Goal: Task Accomplishment & Management: Use online tool/utility

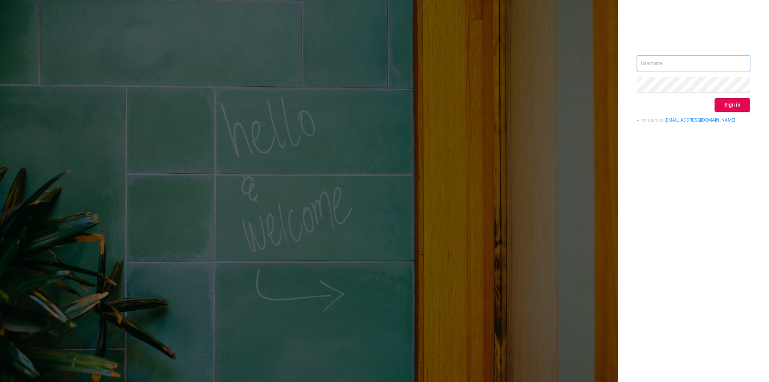
click at [677, 57] on input "text" at bounding box center [693, 64] width 113 height 16
type input "[EMAIL_ADDRESS][DOMAIN_NAME]"
click at [729, 106] on button "Sign in" at bounding box center [733, 105] width 36 height 14
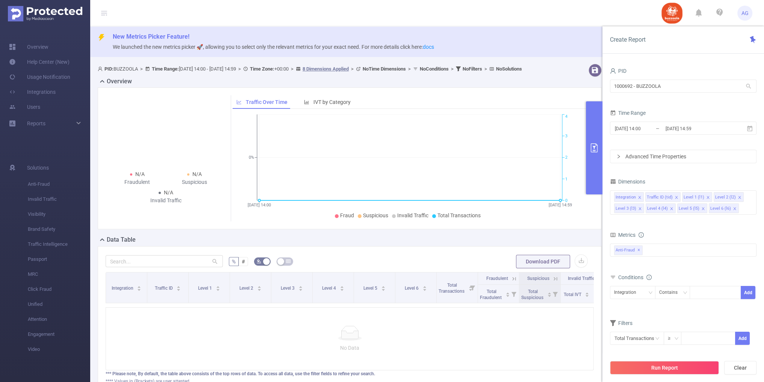
click at [726, 230] on div "Metrics" at bounding box center [683, 236] width 146 height 12
click at [638, 343] on input "text" at bounding box center [637, 338] width 54 height 13
click at [646, 284] on li "Anti-Fraud" at bounding box center [636, 282] width 54 height 12
click at [646, 284] on li "Anti-Fraud" at bounding box center [635, 282] width 52 height 12
click at [727, 311] on form "Dimensions Integration Traffic ID (tid) Level 1 (l1) Level 2 (l2) Level 3 (l3) …" at bounding box center [683, 266] width 146 height 178
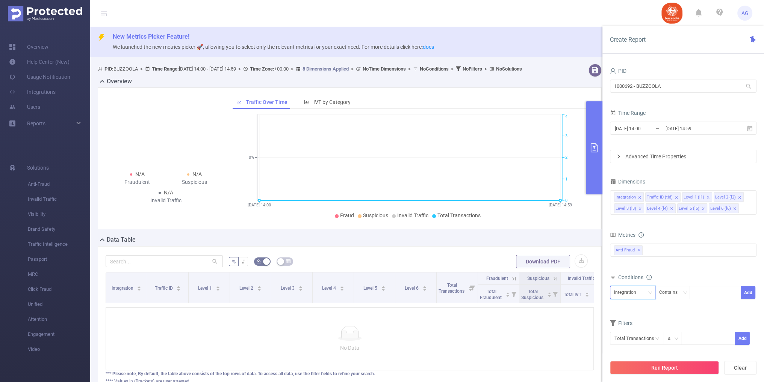
click at [634, 293] on div "Integration" at bounding box center [627, 293] width 27 height 12
click at [631, 241] on li "Level 3 (l3)" at bounding box center [631, 242] width 45 height 12
click at [681, 293] on div "Contains" at bounding box center [671, 293] width 24 height 12
click at [676, 318] on li "Is" at bounding box center [679, 320] width 50 height 12
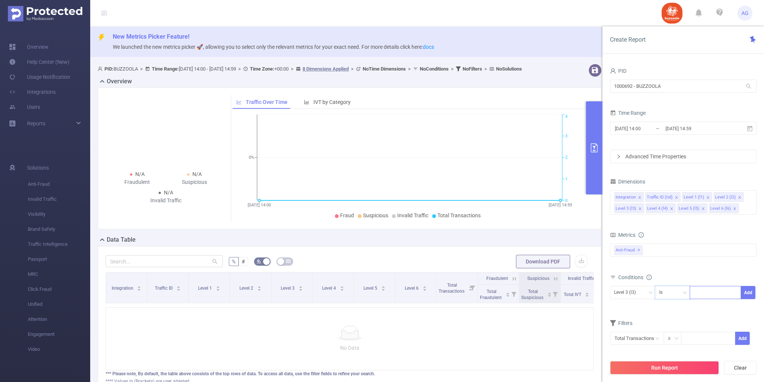
click at [702, 296] on div at bounding box center [714, 293] width 43 height 12
paste input "1242307"
type input "1242307"
click at [710, 309] on li "1242307" at bounding box center [714, 308] width 51 height 12
click at [746, 293] on button "Add" at bounding box center [747, 292] width 15 height 13
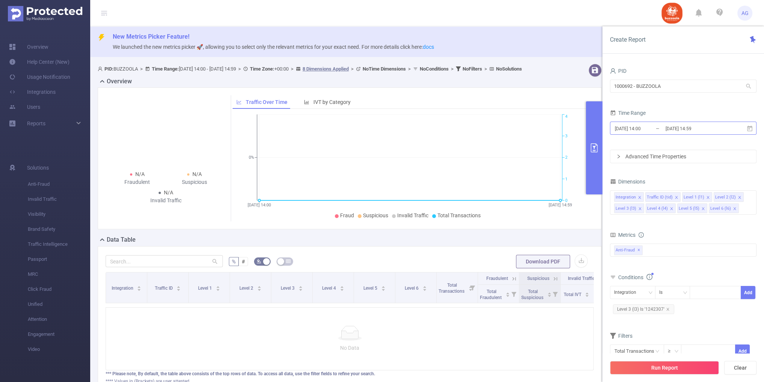
click at [652, 129] on input "[DATE] 14:00" at bounding box center [644, 129] width 61 height 10
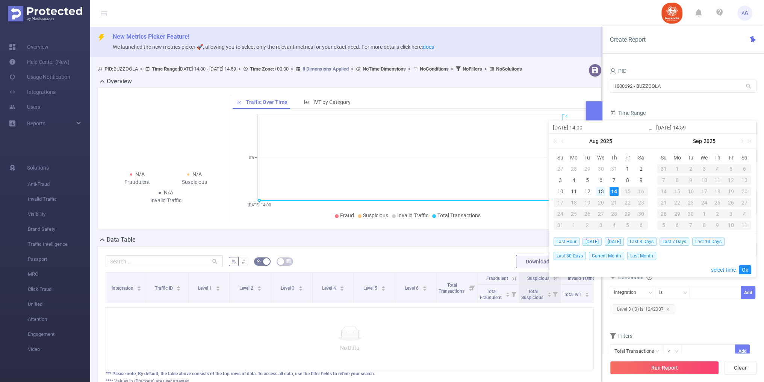
click at [601, 193] on div "13" at bounding box center [600, 191] width 9 height 9
click at [588, 192] on div "12" at bounding box center [586, 191] width 9 height 9
type input "[DATE] 14:00"
type input "[DATE] 14:59"
type input "[DATE] 14:00"
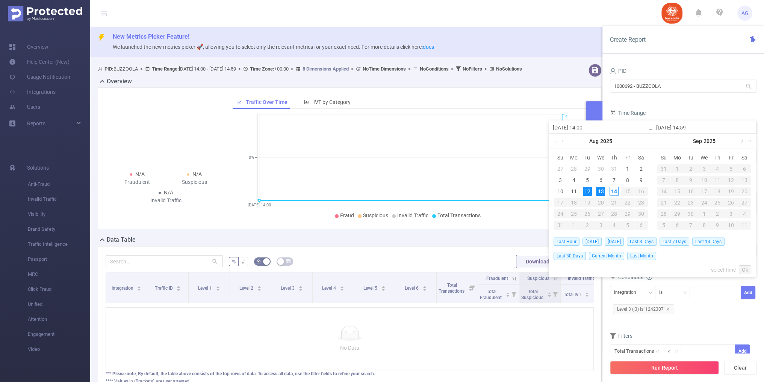
type input "[DATE] 14:59"
click at [615, 192] on div "14" at bounding box center [613, 191] width 9 height 9
click at [587, 192] on div "12" at bounding box center [586, 191] width 9 height 9
type input "[DATE] 14:59"
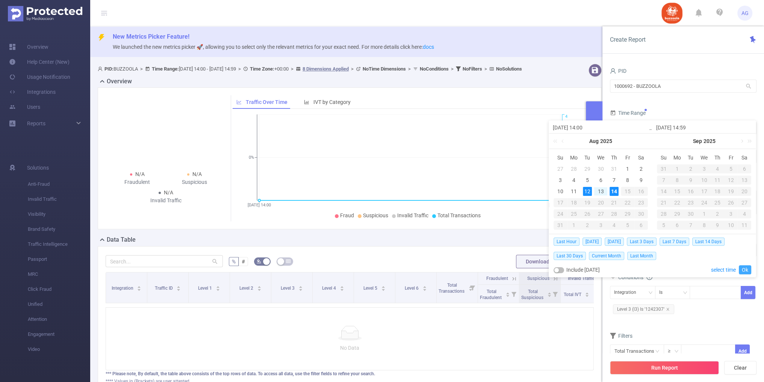
click at [744, 269] on link "Ok" at bounding box center [744, 270] width 12 height 9
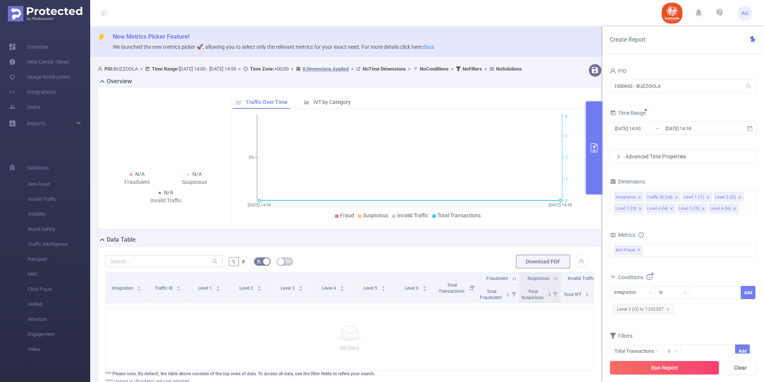
click at [672, 369] on button "Run Report" at bounding box center [664, 368] width 109 height 14
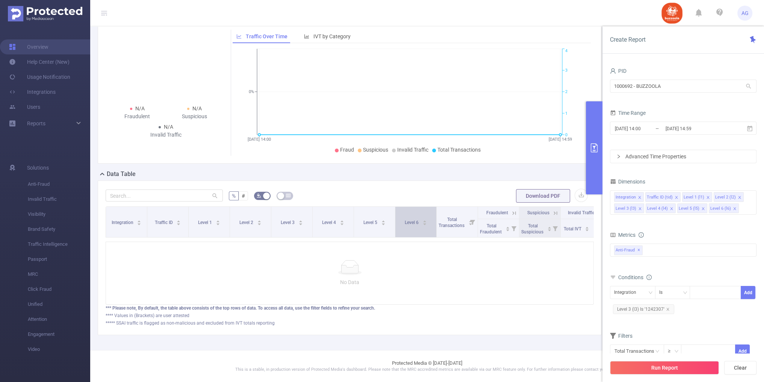
scroll to position [39, 0]
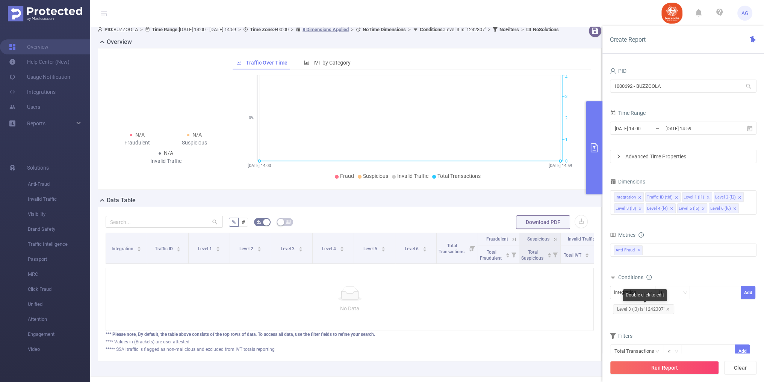
click at [645, 312] on span "Level 3 (l3) Is '1242307'" at bounding box center [643, 310] width 61 height 10
click at [667, 308] on icon "icon: close" at bounding box center [667, 310] width 4 height 4
click at [643, 294] on div "Integration" at bounding box center [632, 293] width 37 height 12
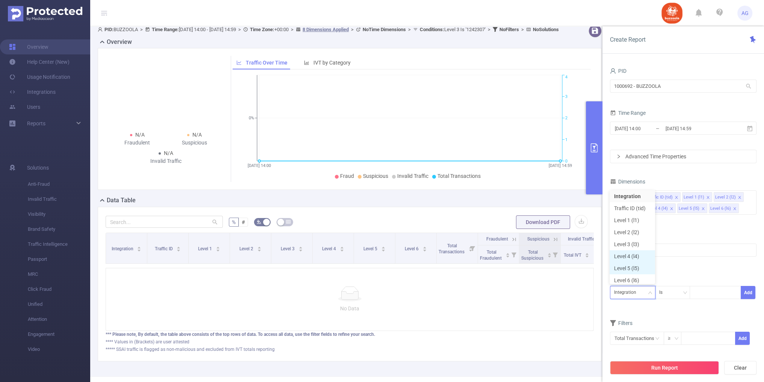
scroll to position [4, 0]
click at [637, 244] on li "Level 3 (l3)" at bounding box center [631, 242] width 45 height 12
click at [676, 292] on div "Is" at bounding box center [672, 293] width 27 height 12
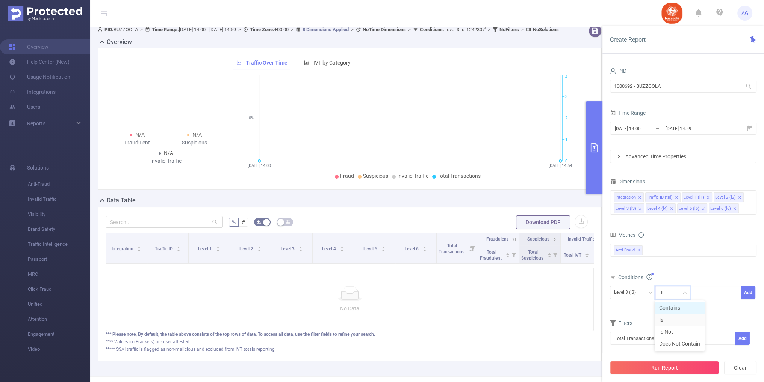
click at [676, 309] on li "Contains" at bounding box center [679, 308] width 50 height 12
click at [694, 297] on input at bounding box center [694, 293] width 3 height 10
paste input "1242307"
type input "1242307"
click at [706, 308] on li "1242307" at bounding box center [714, 308] width 51 height 12
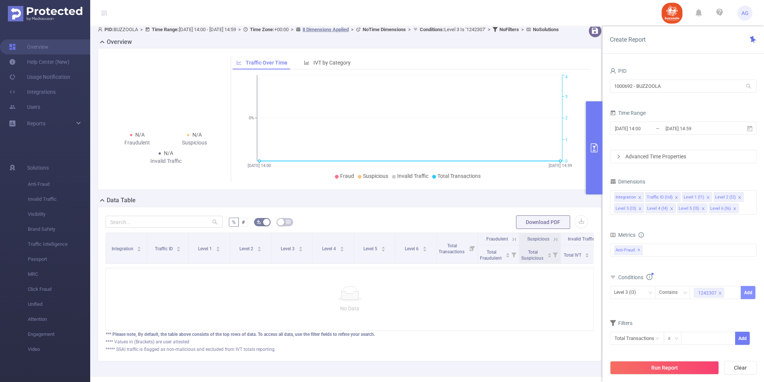
click at [750, 289] on button "Add" at bounding box center [747, 292] width 15 height 13
click at [667, 371] on button "Run Report" at bounding box center [664, 368] width 109 height 14
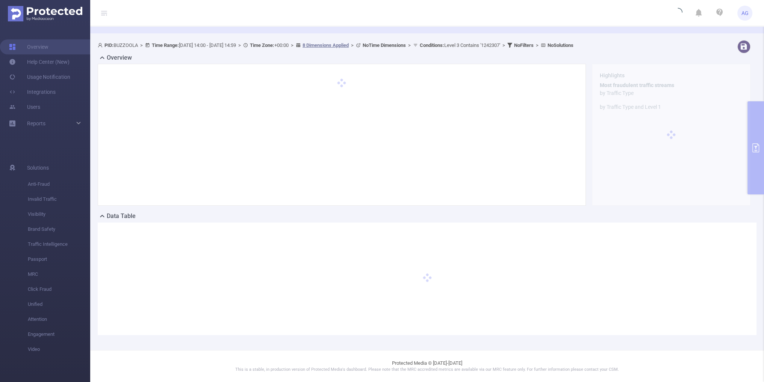
scroll to position [23, 0]
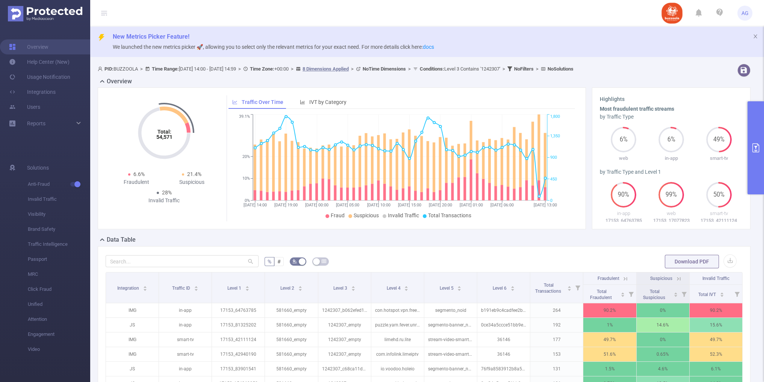
click at [729, 243] on div "Data Table" at bounding box center [427, 240] width 658 height 11
click at [762, 134] on button "primary" at bounding box center [755, 147] width 17 height 93
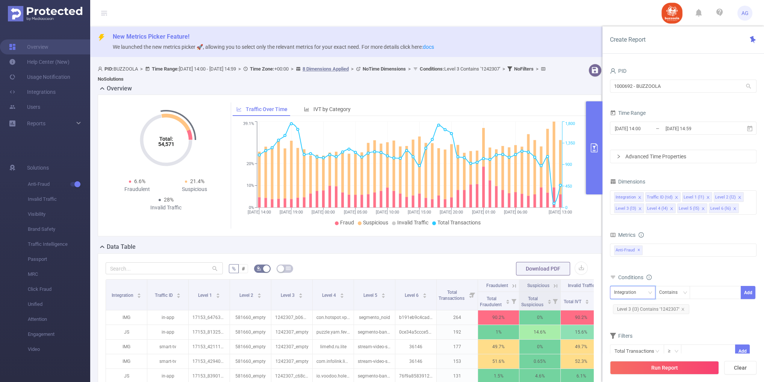
click at [637, 294] on div "Integration" at bounding box center [627, 293] width 27 height 12
click at [640, 210] on li "Traffic ID (tid)" at bounding box center [631, 206] width 45 height 12
click at [706, 291] on div at bounding box center [714, 293] width 43 height 12
click at [675, 294] on div "Contains" at bounding box center [671, 293] width 24 height 12
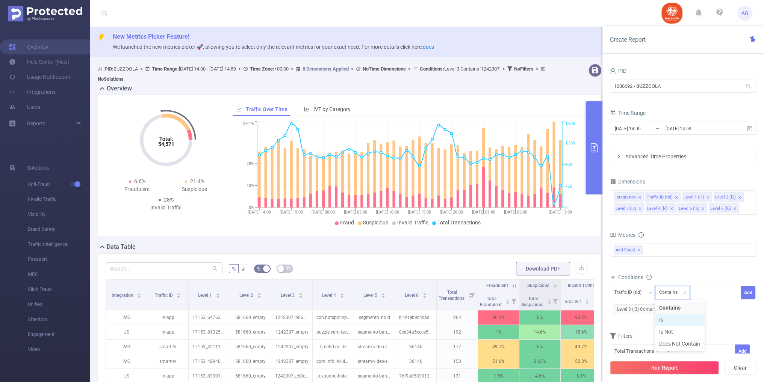
click at [674, 317] on li "Is" at bounding box center [679, 320] width 50 height 12
click at [714, 291] on div at bounding box center [714, 293] width 43 height 12
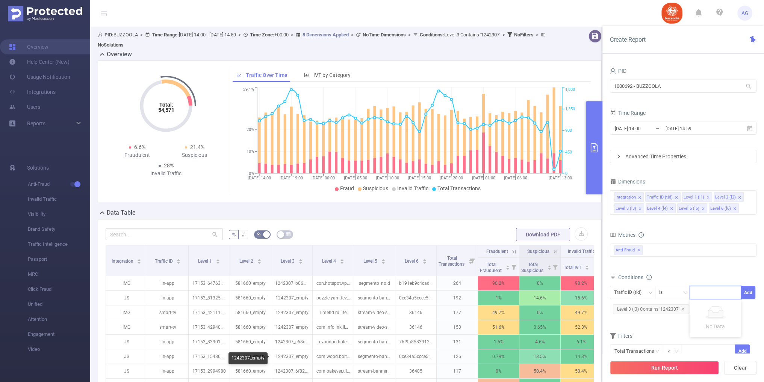
scroll to position [113, 0]
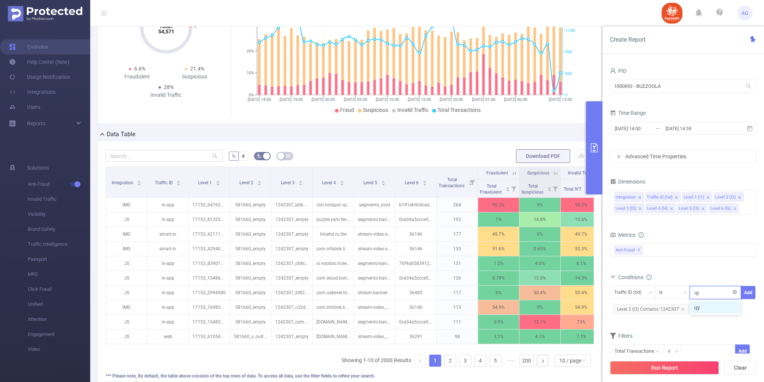
type input "цу"
click at [704, 290] on div "цу" at bounding box center [714, 293] width 43 height 12
click at [704, 291] on icon "icon: close" at bounding box center [706, 293] width 4 height 4
type input "web"
click at [711, 306] on li "web" at bounding box center [714, 308] width 51 height 12
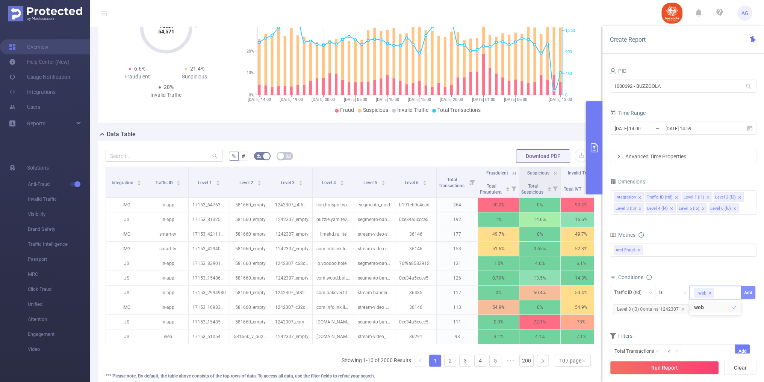
click at [748, 292] on button "Add" at bounding box center [747, 292] width 15 height 13
click at [690, 366] on button "Run Report" at bounding box center [664, 368] width 109 height 14
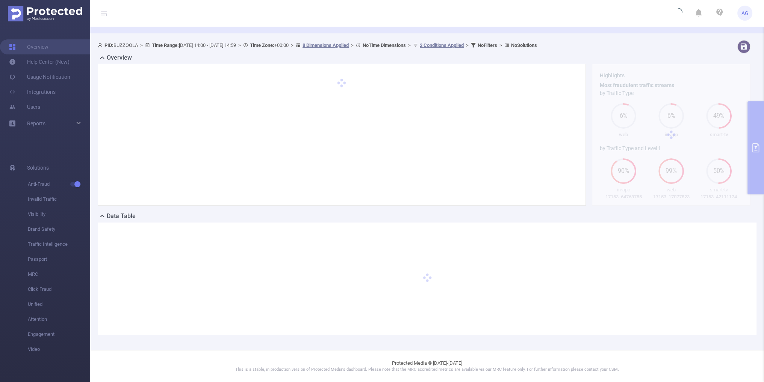
scroll to position [23, 0]
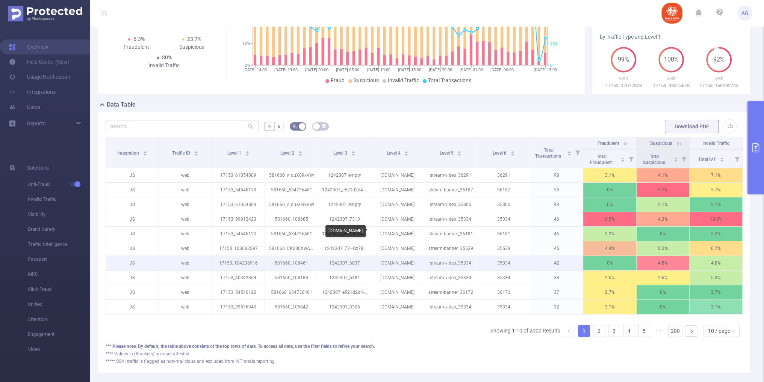
scroll to position [98, 0]
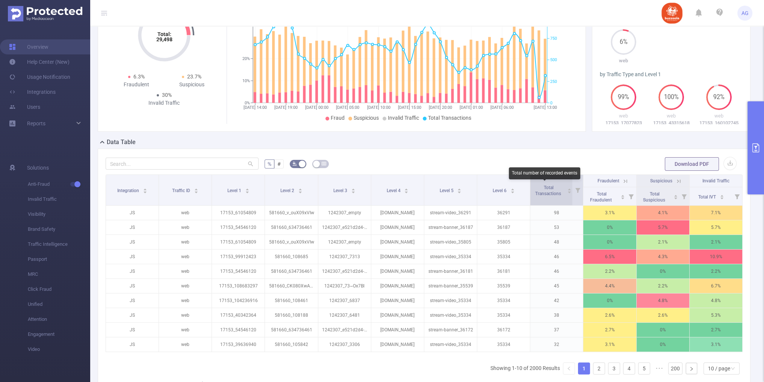
click at [548, 190] on span "Total Transactions" at bounding box center [547, 190] width 27 height 11
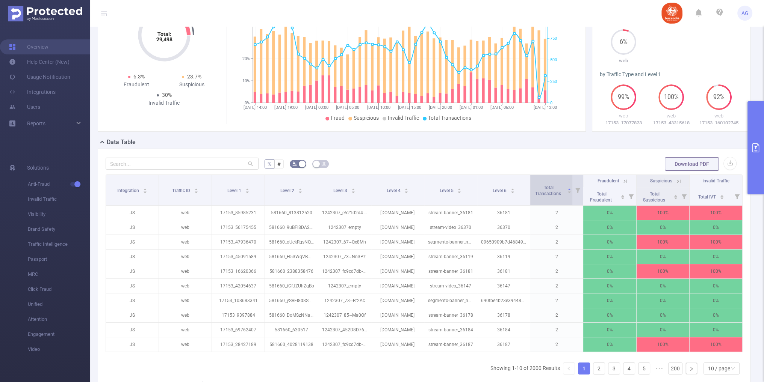
click at [551, 185] on span "Total Transactions" at bounding box center [548, 190] width 32 height 14
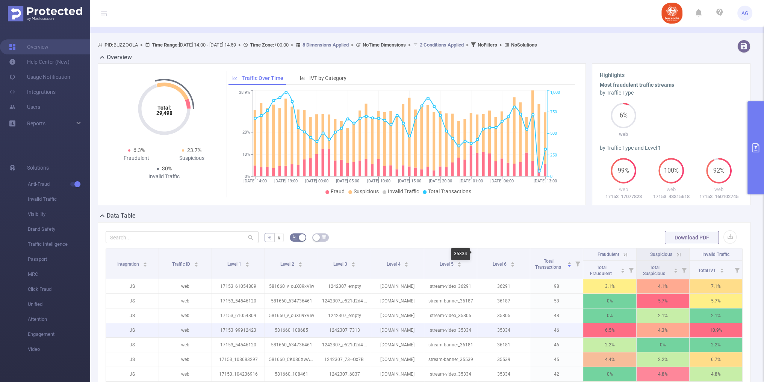
scroll to position [23, 0]
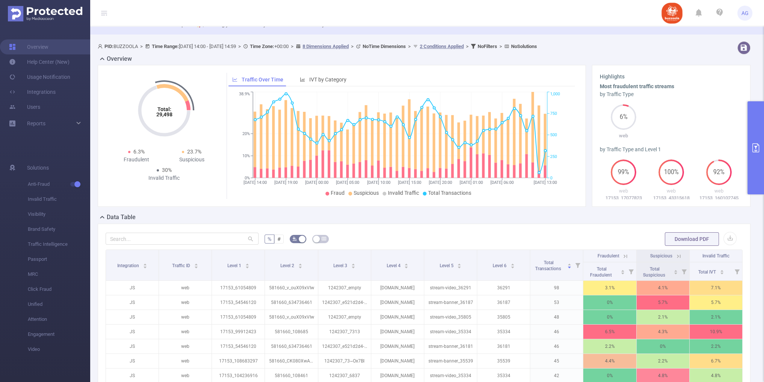
click at [757, 154] on button "primary" at bounding box center [755, 147] width 17 height 93
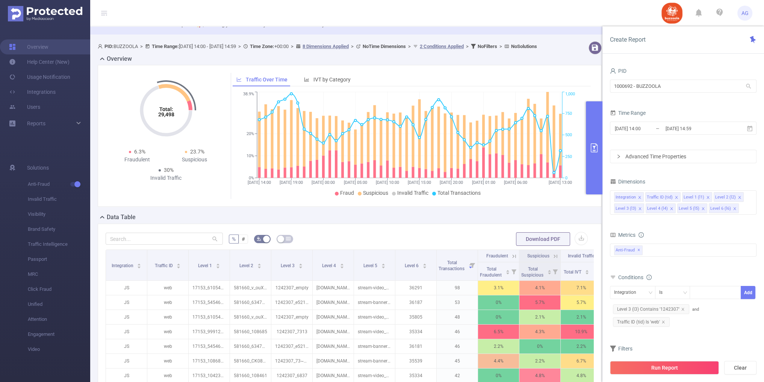
click at [645, 320] on span "Traffic ID (tid) Is 'web'" at bounding box center [641, 322] width 57 height 10
click at [663, 321] on icon "icon: close" at bounding box center [662, 322] width 3 height 3
click at [632, 292] on div "Integration" at bounding box center [627, 293] width 27 height 12
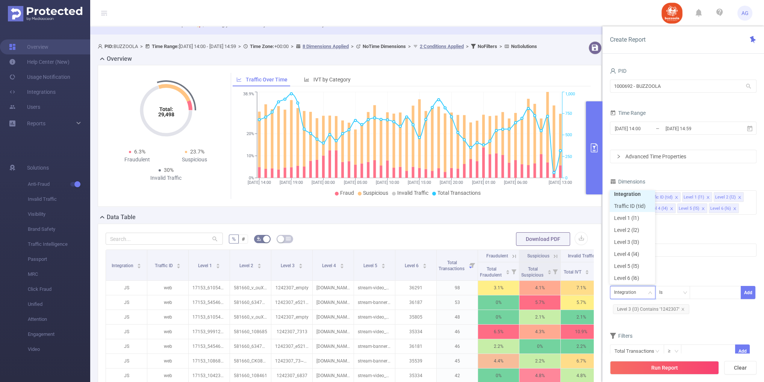
scroll to position [2, 0]
click at [626, 208] on li "Traffic ID (tid)" at bounding box center [631, 208] width 45 height 12
click at [702, 294] on div at bounding box center [714, 293] width 43 height 12
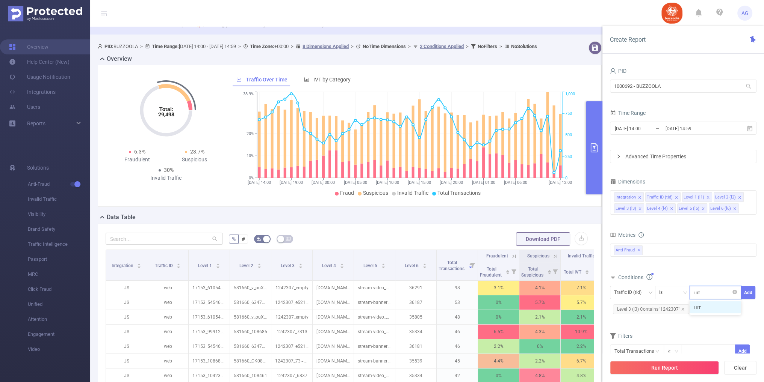
type input "ш"
type input "in-app"
click at [724, 308] on li "in-app" at bounding box center [714, 308] width 51 height 12
click at [746, 293] on button "Add" at bounding box center [747, 292] width 15 height 13
click at [666, 368] on button "Run Report" at bounding box center [664, 368] width 109 height 14
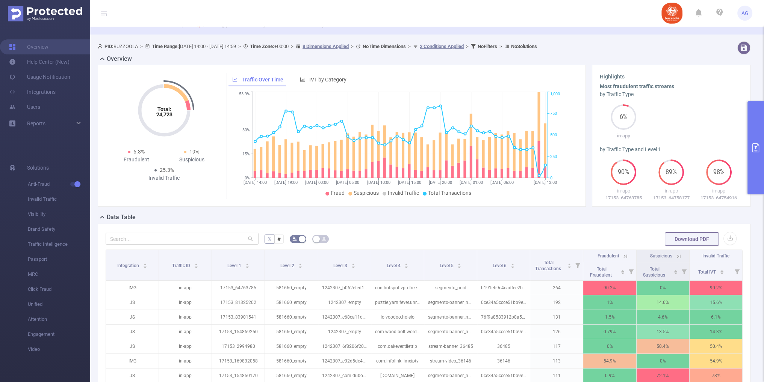
click at [755, 143] on icon "primary" at bounding box center [755, 147] width 7 height 9
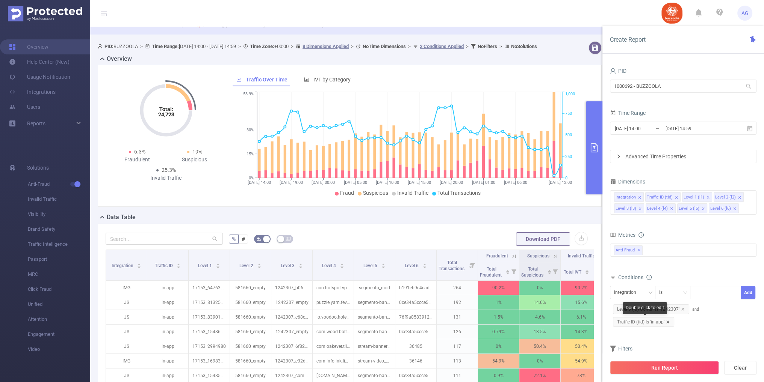
click at [667, 321] on icon "icon: close" at bounding box center [667, 322] width 3 height 3
click at [659, 368] on button "Run Report" at bounding box center [664, 368] width 109 height 14
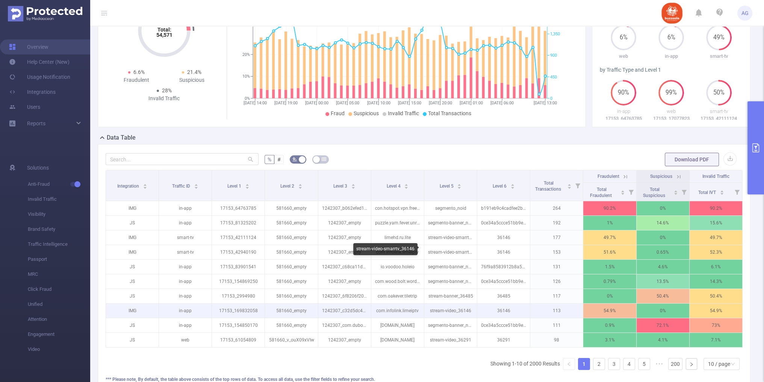
scroll to position [27, 0]
